Goal: Task Accomplishment & Management: Manage account settings

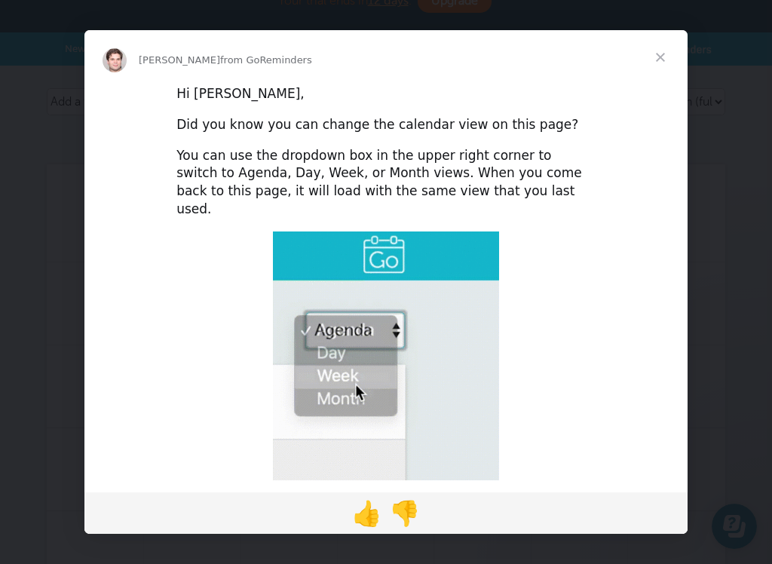
click at [676, 40] on span "Close" at bounding box center [660, 57] width 54 height 54
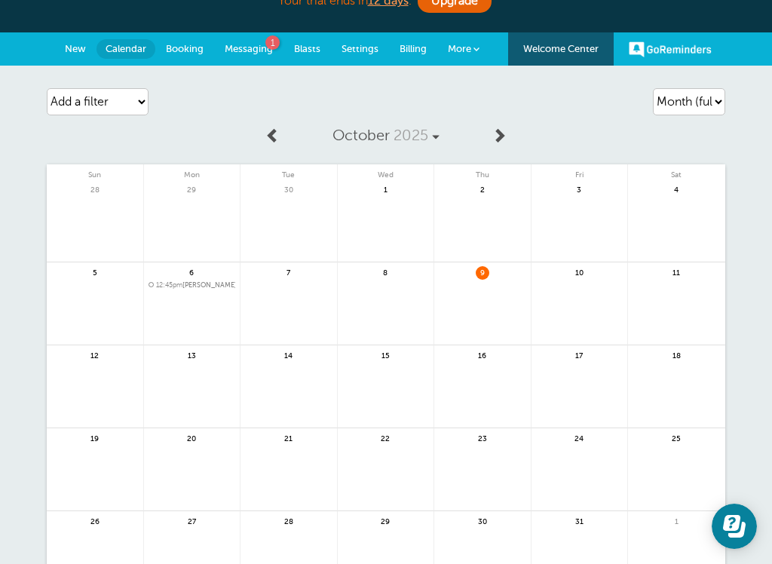
click at [410, 54] on link "Billing" at bounding box center [413, 48] width 48 height 33
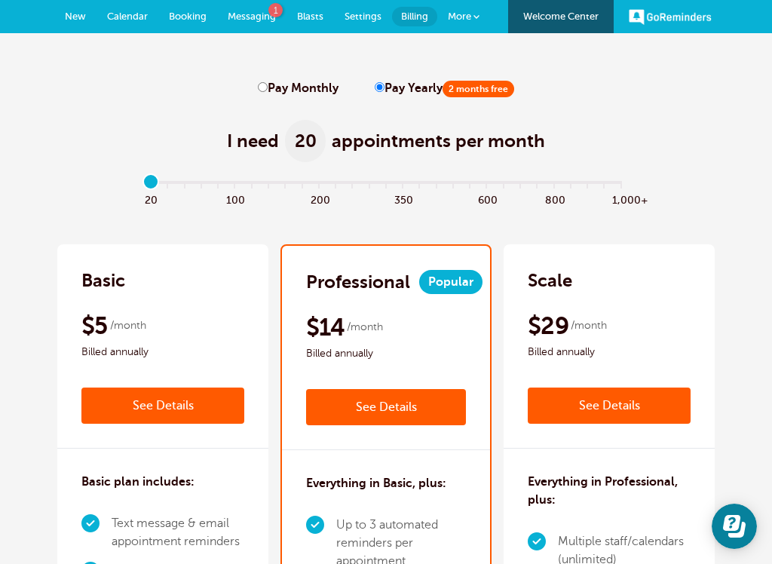
click at [293, 94] on label "Pay Monthly" at bounding box center [298, 88] width 81 height 14
click at [268, 92] on input "Pay Monthly" at bounding box center [263, 87] width 10 height 10
radio input "true"
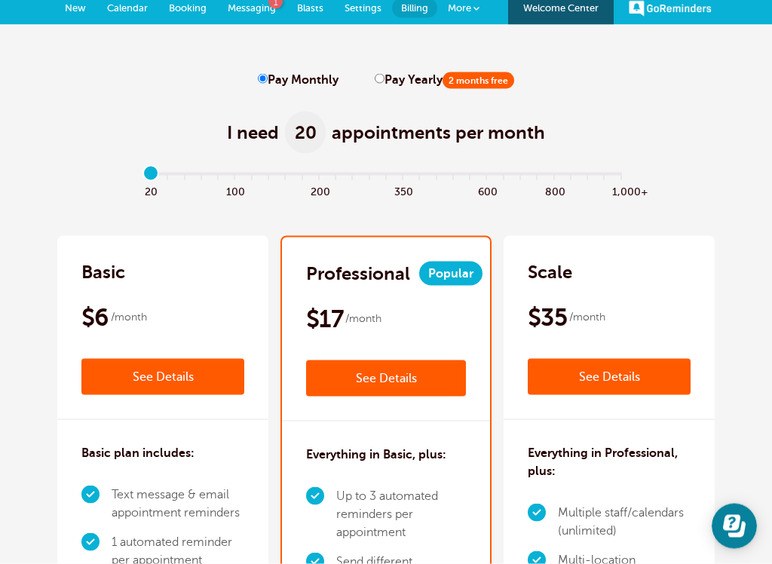
scroll to position [9, 0]
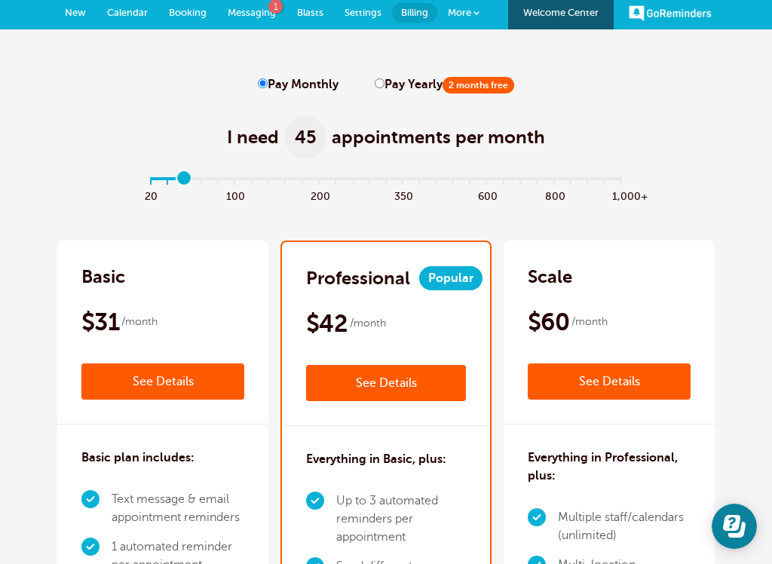
scroll to position [3, 0]
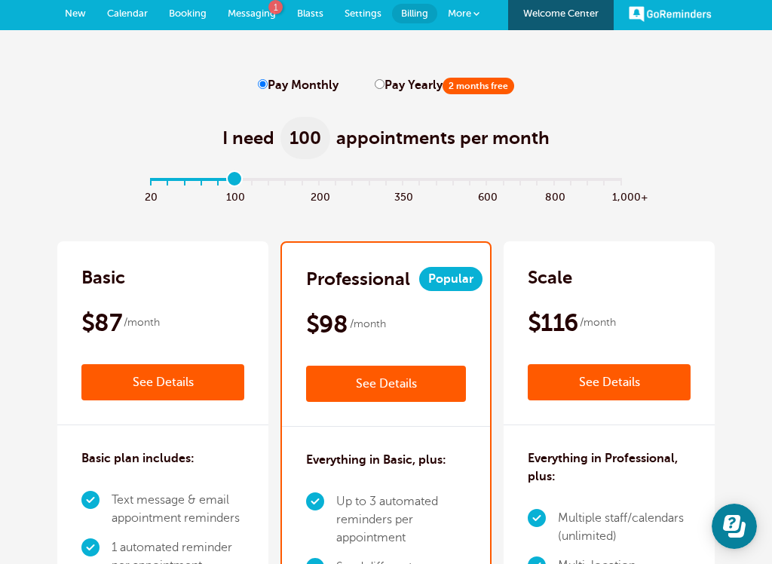
type input "5"
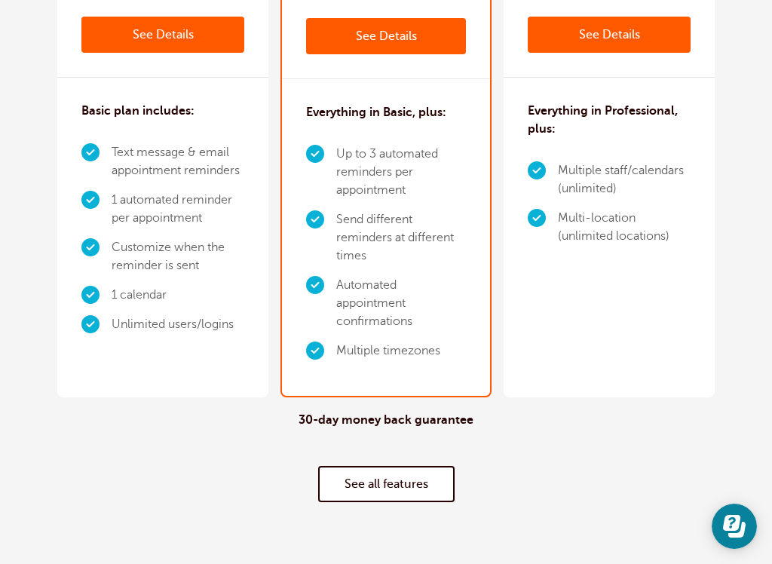
scroll to position [0, 0]
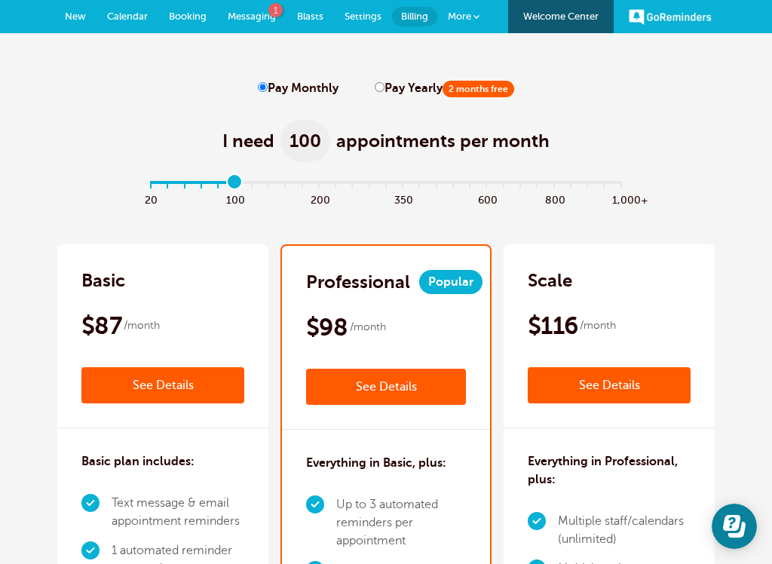
click at [69, 14] on span "New" at bounding box center [75, 16] width 21 height 11
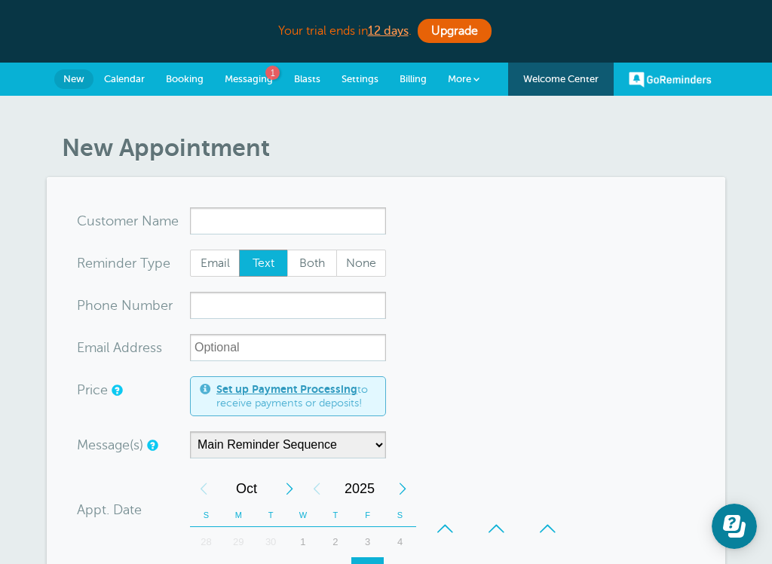
click at [117, 81] on span "Calendar" at bounding box center [124, 78] width 41 height 11
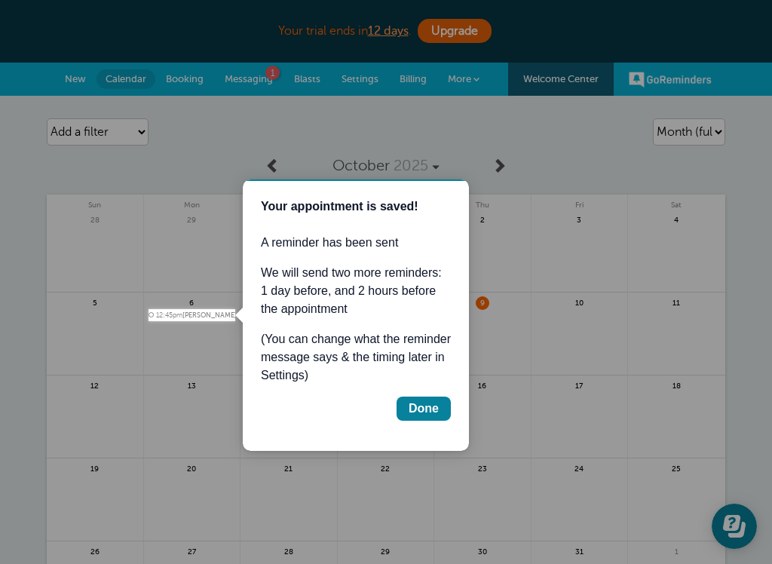
click at [176, 87] on div at bounding box center [117, 154] width 235 height 309
click at [419, 409] on div "Done" at bounding box center [423, 408] width 30 height 18
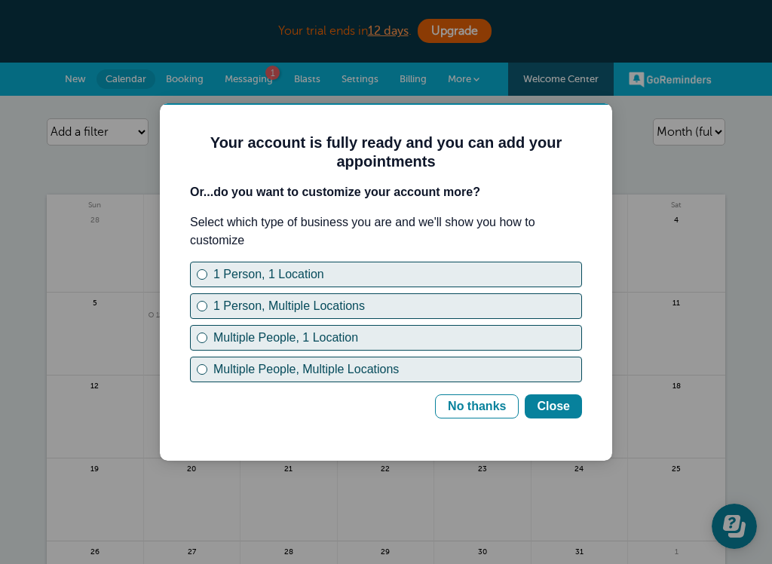
click at [298, 305] on div "1 Person, Multiple Locations" at bounding box center [397, 306] width 368 height 18
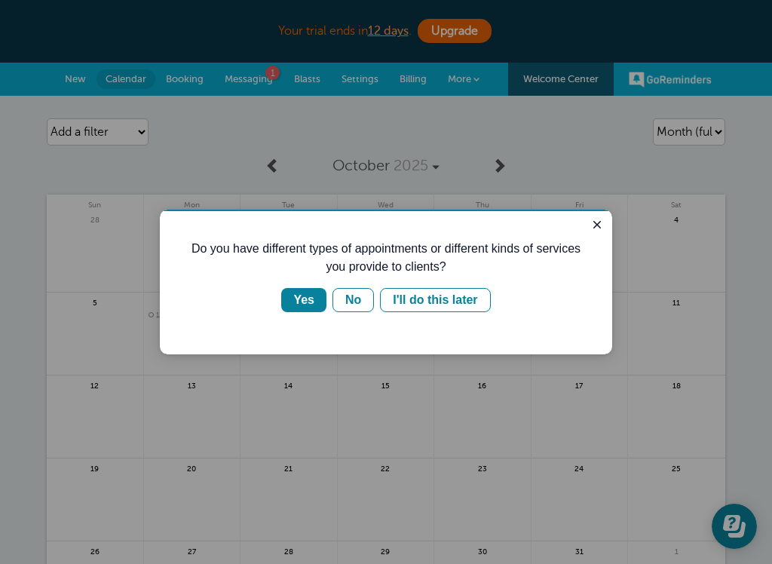
click at [447, 296] on div "I'll do this later" at bounding box center [435, 300] width 84 height 18
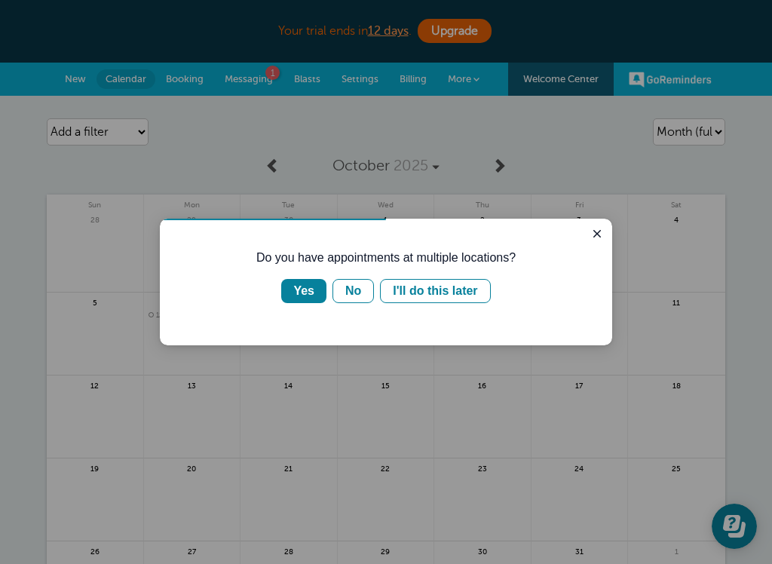
click at [457, 283] on div "I'll do this later" at bounding box center [435, 291] width 84 height 18
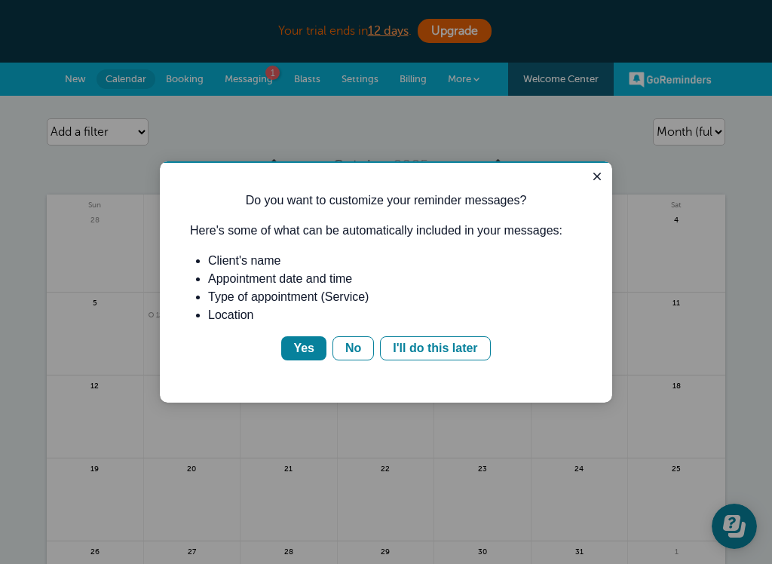
click at [597, 179] on icon "Close guide" at bounding box center [597, 176] width 12 height 12
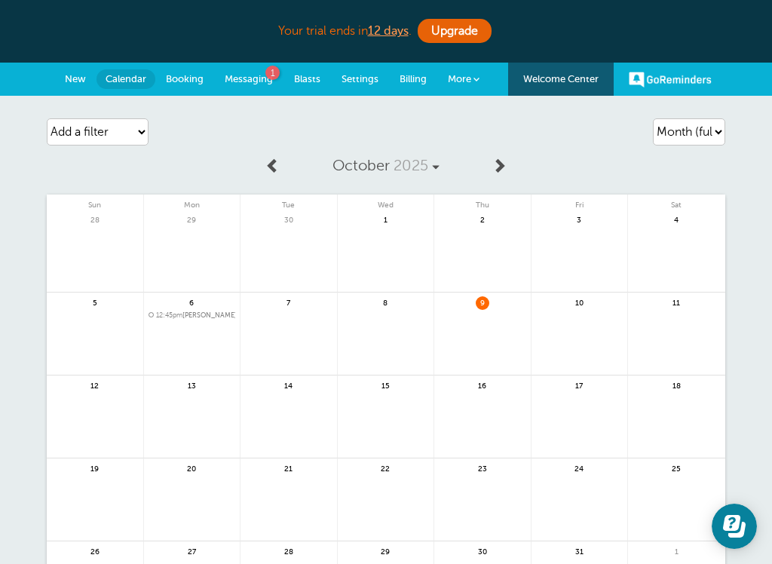
click at [405, 77] on span "Billing" at bounding box center [412, 78] width 27 height 11
